Goal: Find specific page/section: Find specific page/section

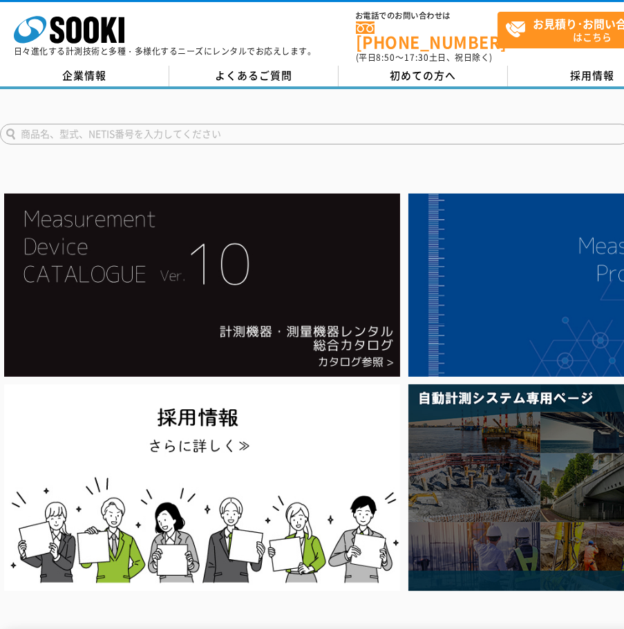
drag, startPoint x: 308, startPoint y: 151, endPoint x: 285, endPoint y: 79, distance: 74.7
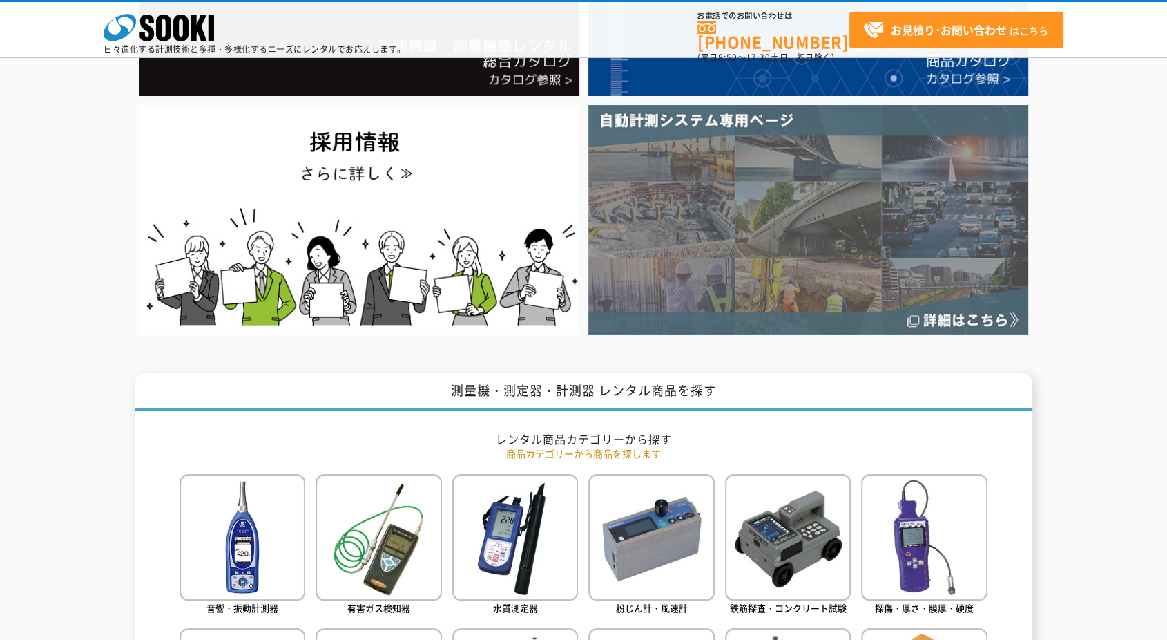
scroll to position [153, 0]
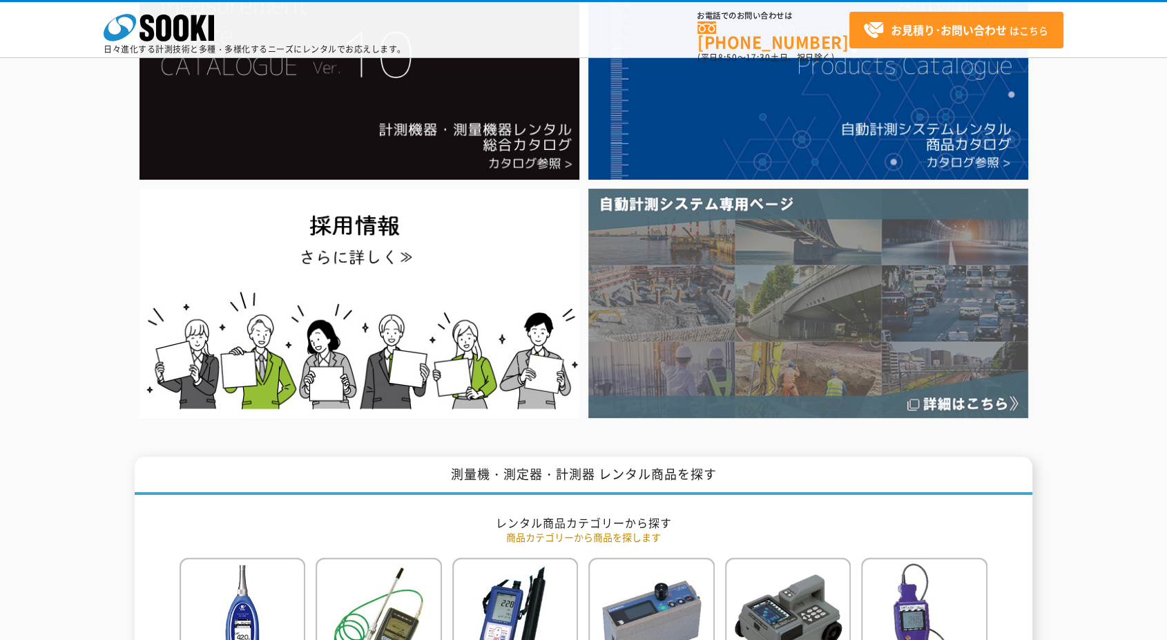
click at [702, 305] on img at bounding box center [808, 303] width 440 height 229
